Goal: Task Accomplishment & Management: Use online tool/utility

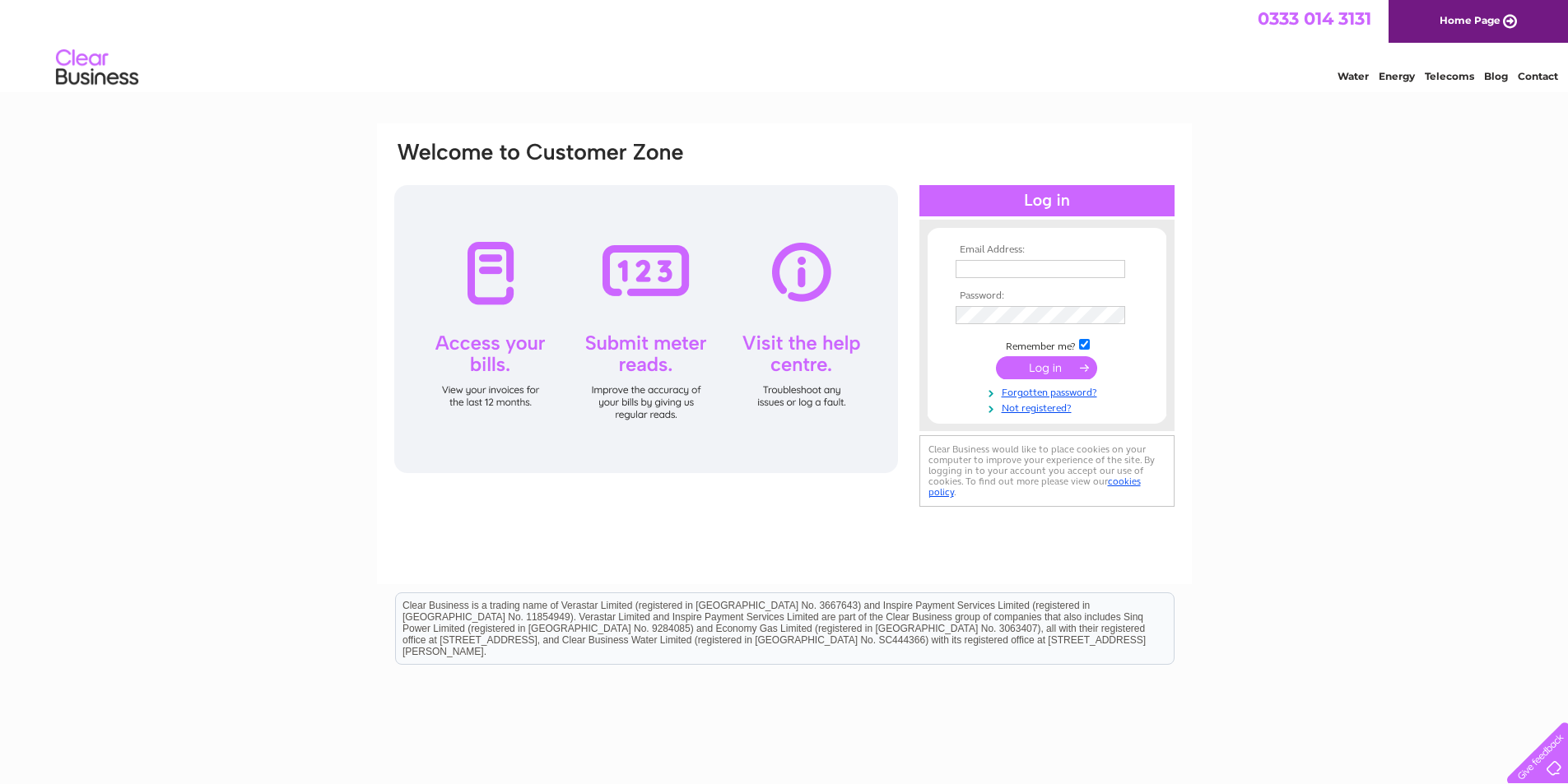
type input "brucebudden@hotmail.co.uk"
click at [1026, 360] on input "submit" at bounding box center [1047, 368] width 101 height 23
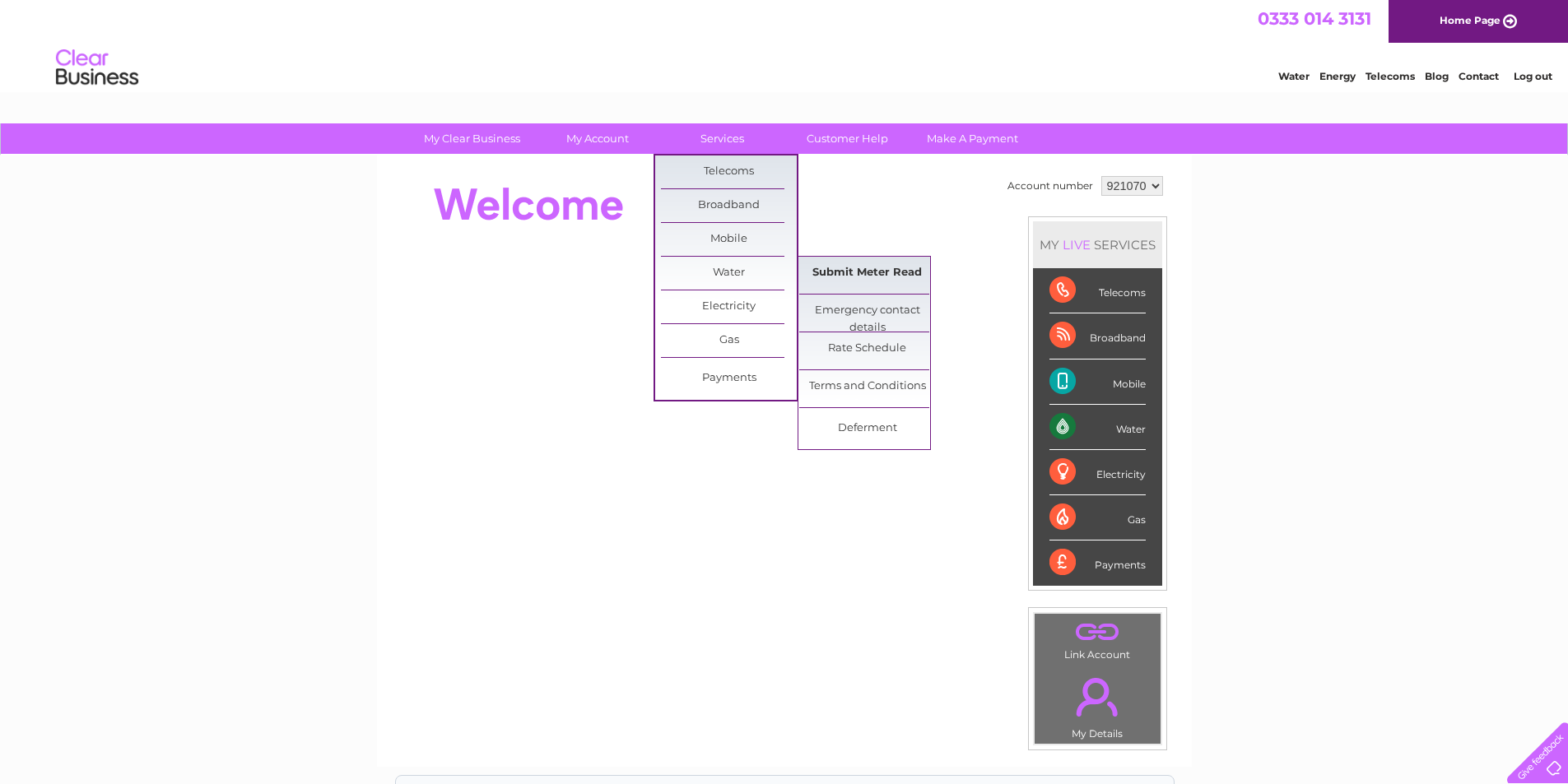
click at [815, 270] on link "Submit Meter Read" at bounding box center [866, 272] width 135 height 33
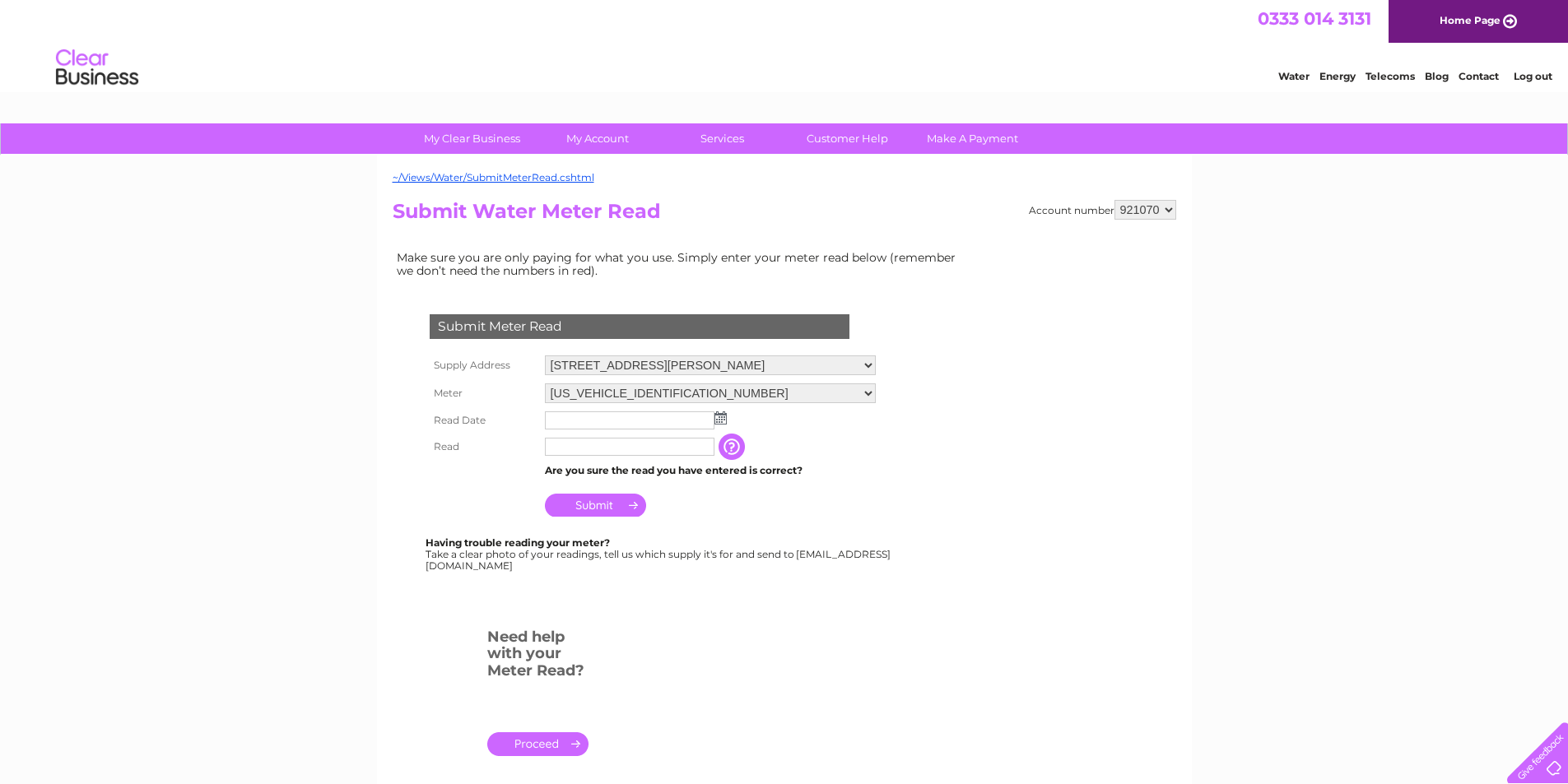
click at [723, 419] on img at bounding box center [721, 418] width 12 height 13
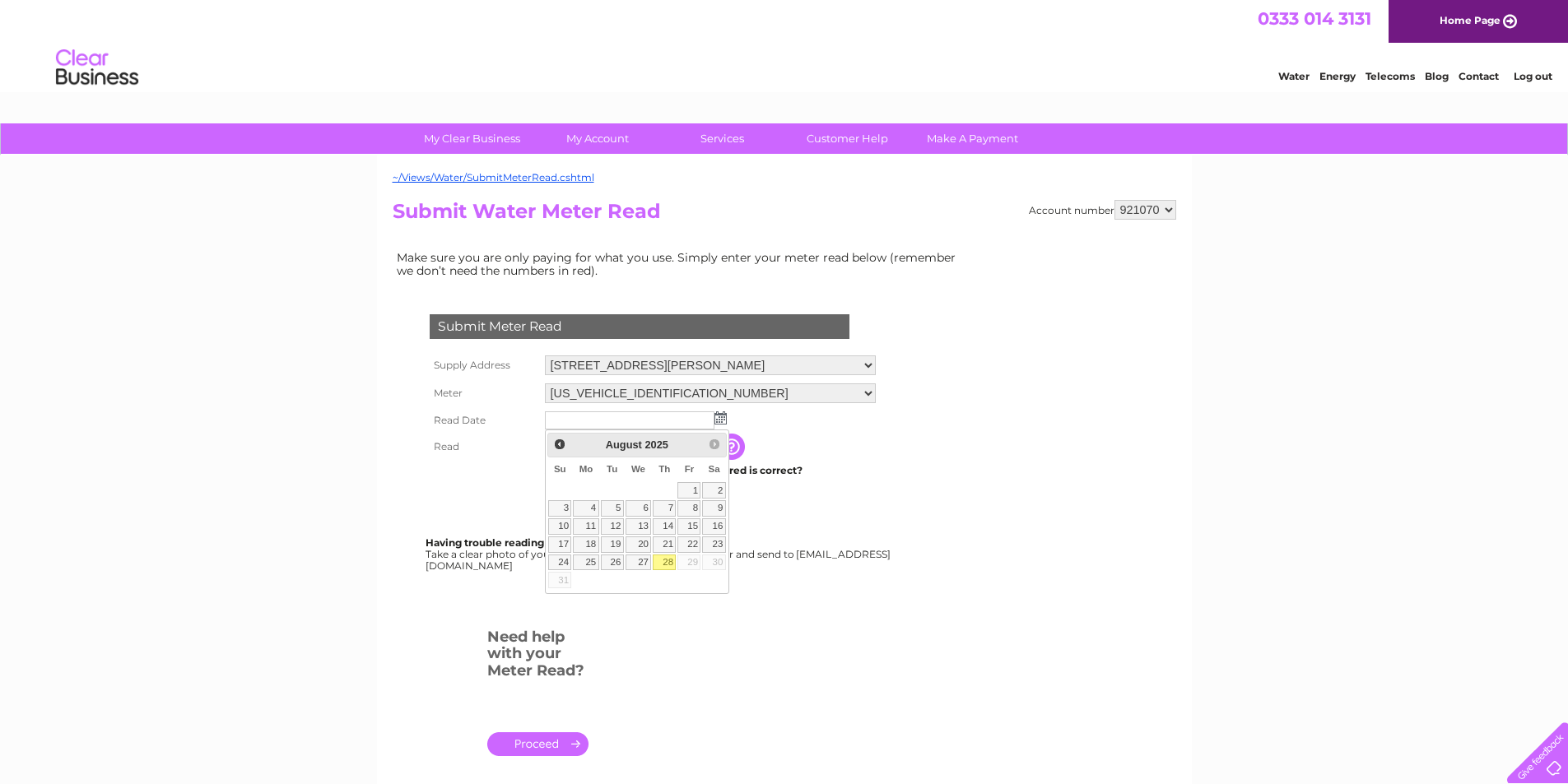
click at [665, 566] on link "28" at bounding box center [664, 562] width 23 height 16
type input "[DATE]"
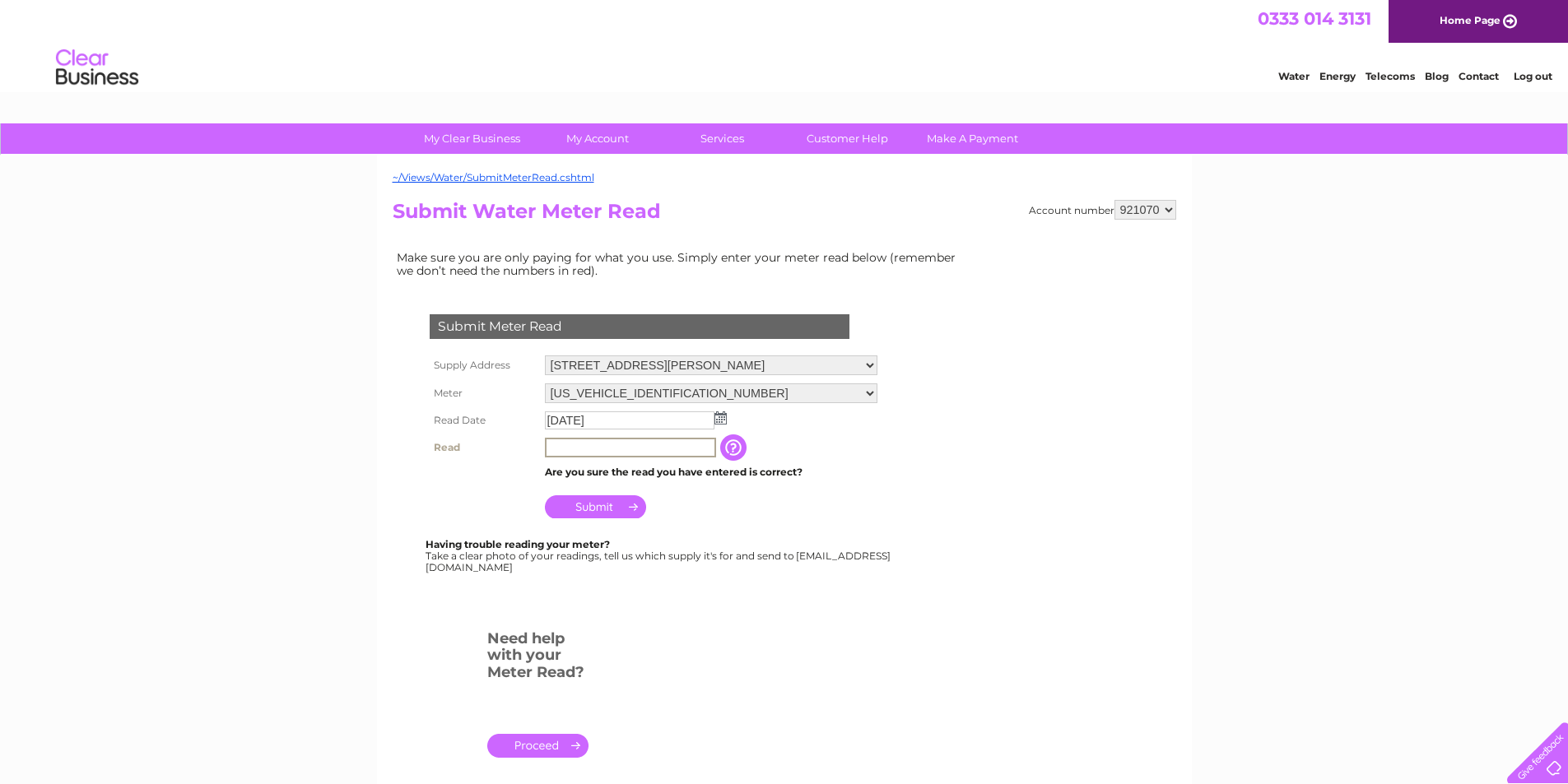
click at [638, 449] on input "text" at bounding box center [631, 447] width 172 height 20
type input "00156"
click at [601, 505] on input "Submit" at bounding box center [596, 507] width 101 height 23
